Goal: Information Seeking & Learning: Find specific page/section

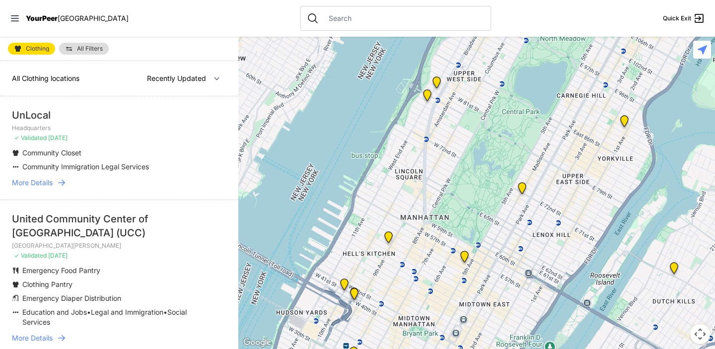
drag, startPoint x: 371, startPoint y: 272, endPoint x: 420, endPoint y: 149, distance: 132.0
click at [420, 149] on div at bounding box center [476, 193] width 476 height 312
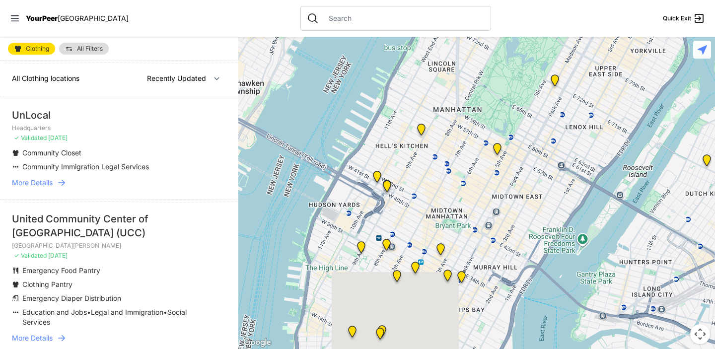
drag, startPoint x: 368, startPoint y: 248, endPoint x: 401, endPoint y: 137, distance: 115.5
click at [401, 137] on div at bounding box center [476, 193] width 476 height 312
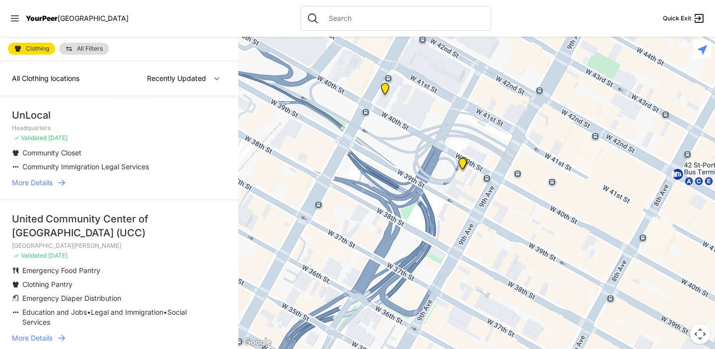
drag, startPoint x: 500, startPoint y: 163, endPoint x: 458, endPoint y: 191, distance: 50.8
click at [458, 191] on div at bounding box center [476, 193] width 476 height 312
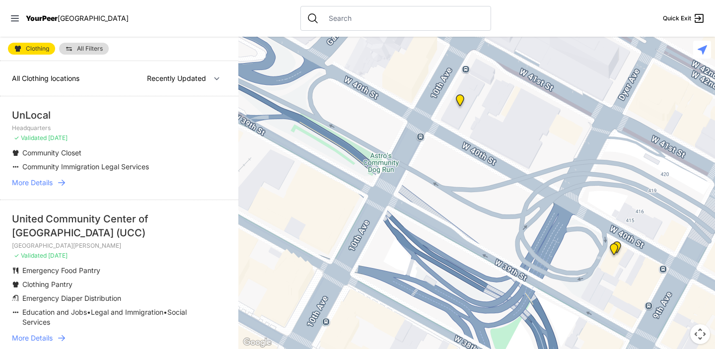
drag, startPoint x: 449, startPoint y: 132, endPoint x: 575, endPoint y: 190, distance: 139.0
click at [575, 190] on div at bounding box center [476, 193] width 476 height 312
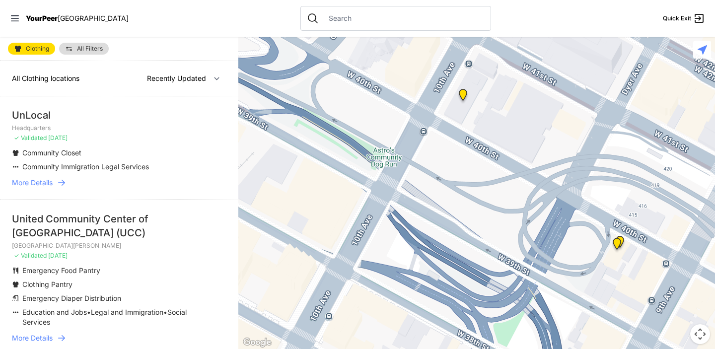
click at [462, 91] on img "New York" at bounding box center [463, 97] width 12 height 16
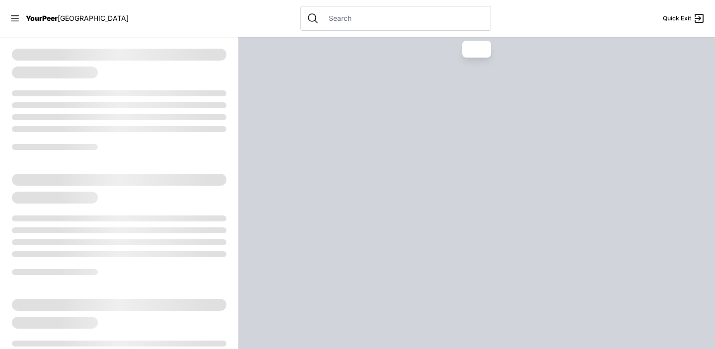
click at [464, 93] on div at bounding box center [476, 193] width 476 height 312
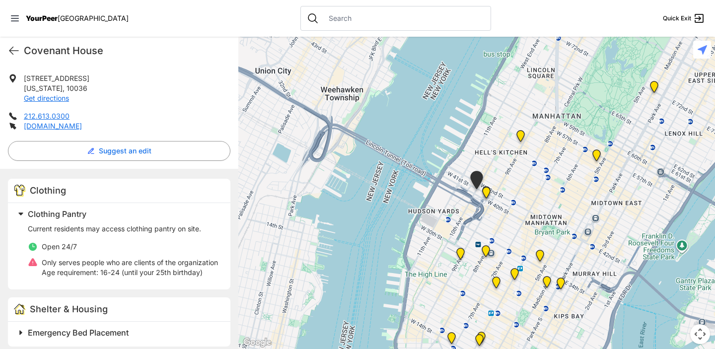
scroll to position [193, 0]
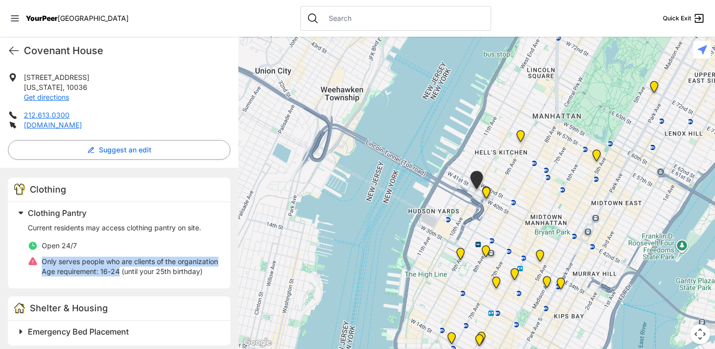
drag, startPoint x: 43, startPoint y: 261, endPoint x: 119, endPoint y: 283, distance: 79.1
click at [119, 276] on div "Only serves people who are clients of the organization Age requirement: 16-24 (…" at bounding box center [130, 267] width 176 height 20
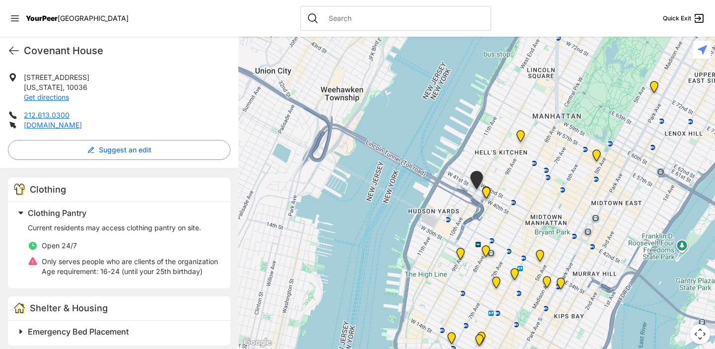
click at [146, 238] on div "Current residents may access clothing pantry on site. Open 24/7 Only serves peo…" at bounding box center [123, 250] width 191 height 54
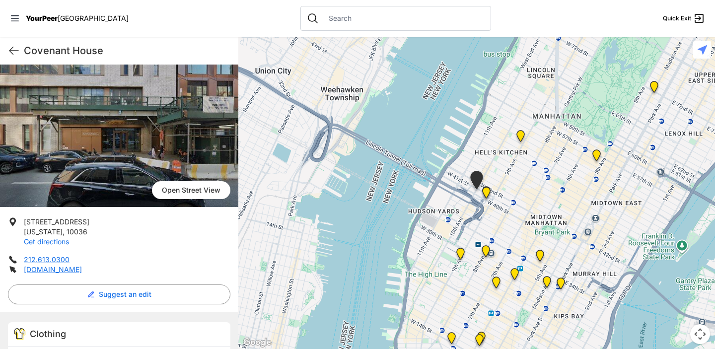
scroll to position [44, 0]
